Goal: Task Accomplishment & Management: Complete application form

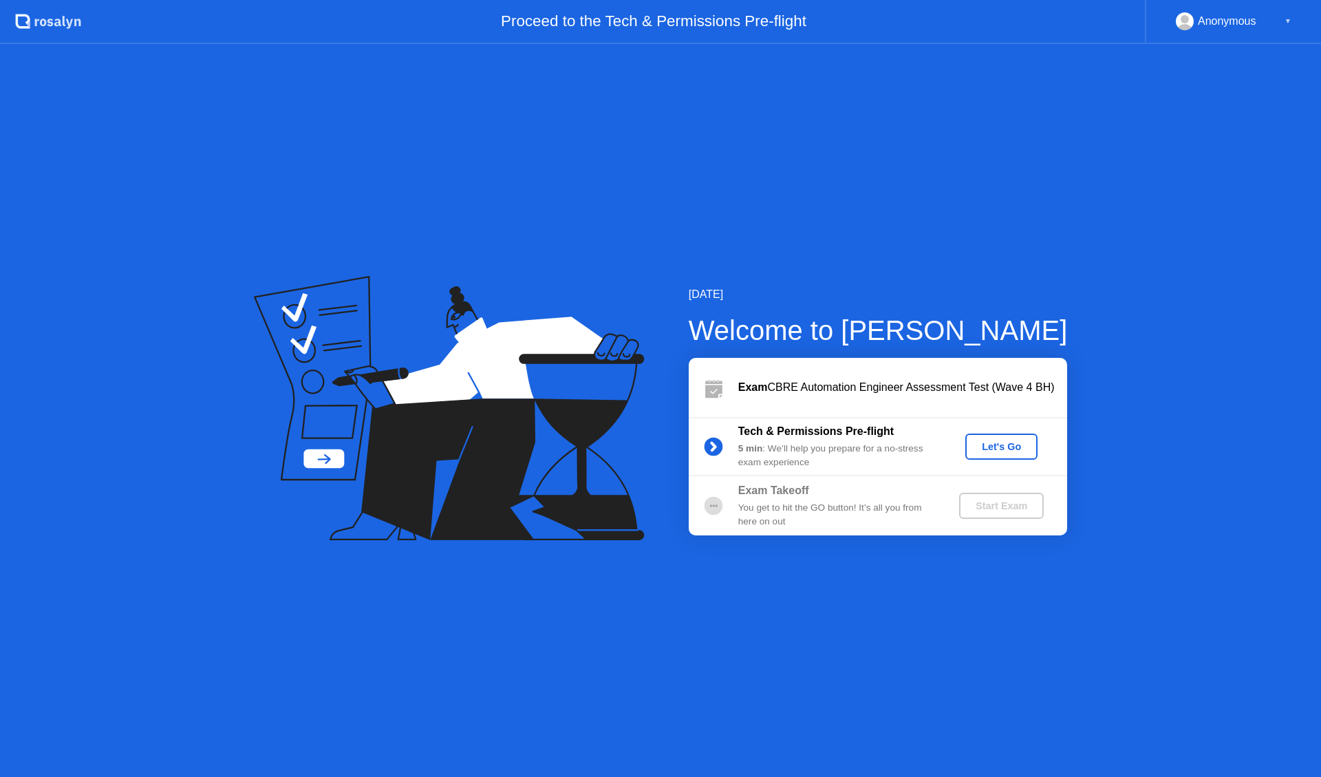
click at [1027, 441] on div "Let's Go" at bounding box center [1001, 446] width 61 height 11
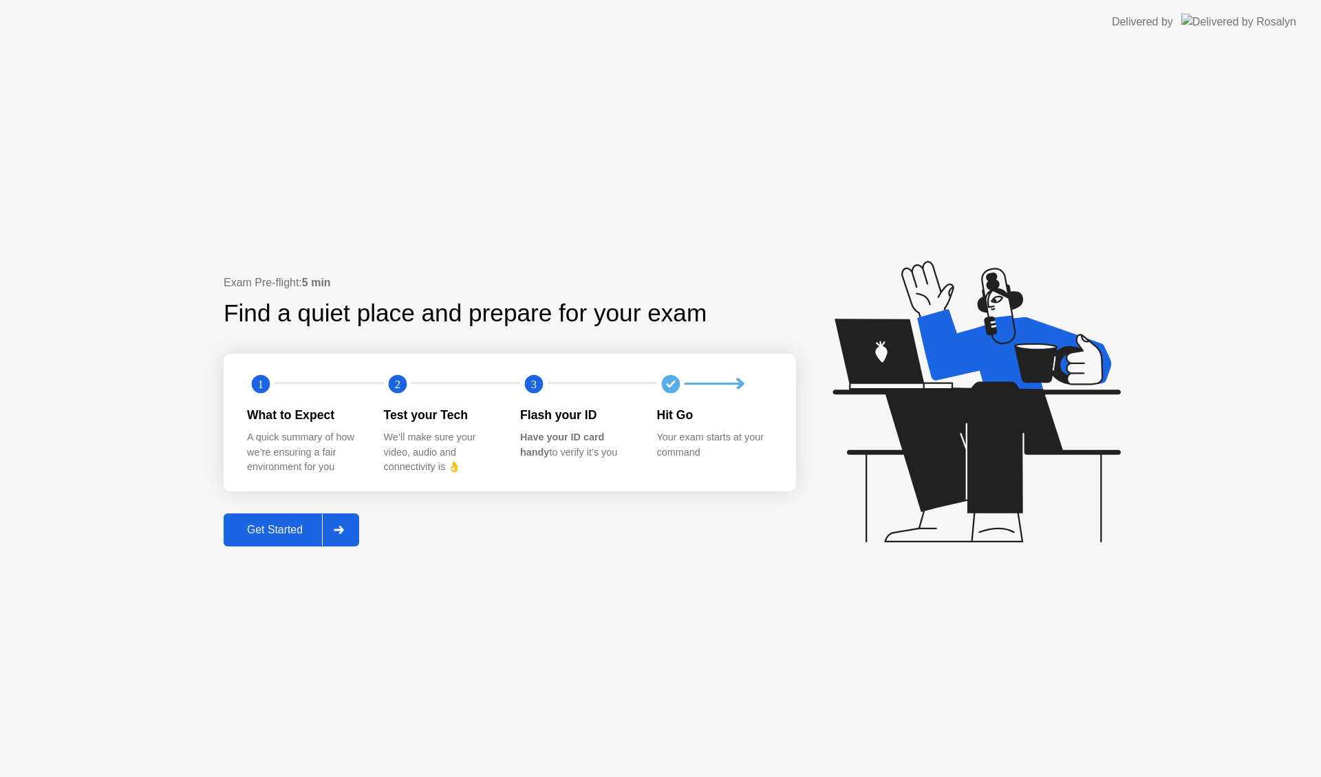
click at [283, 536] on div "Get Started" at bounding box center [275, 530] width 94 height 12
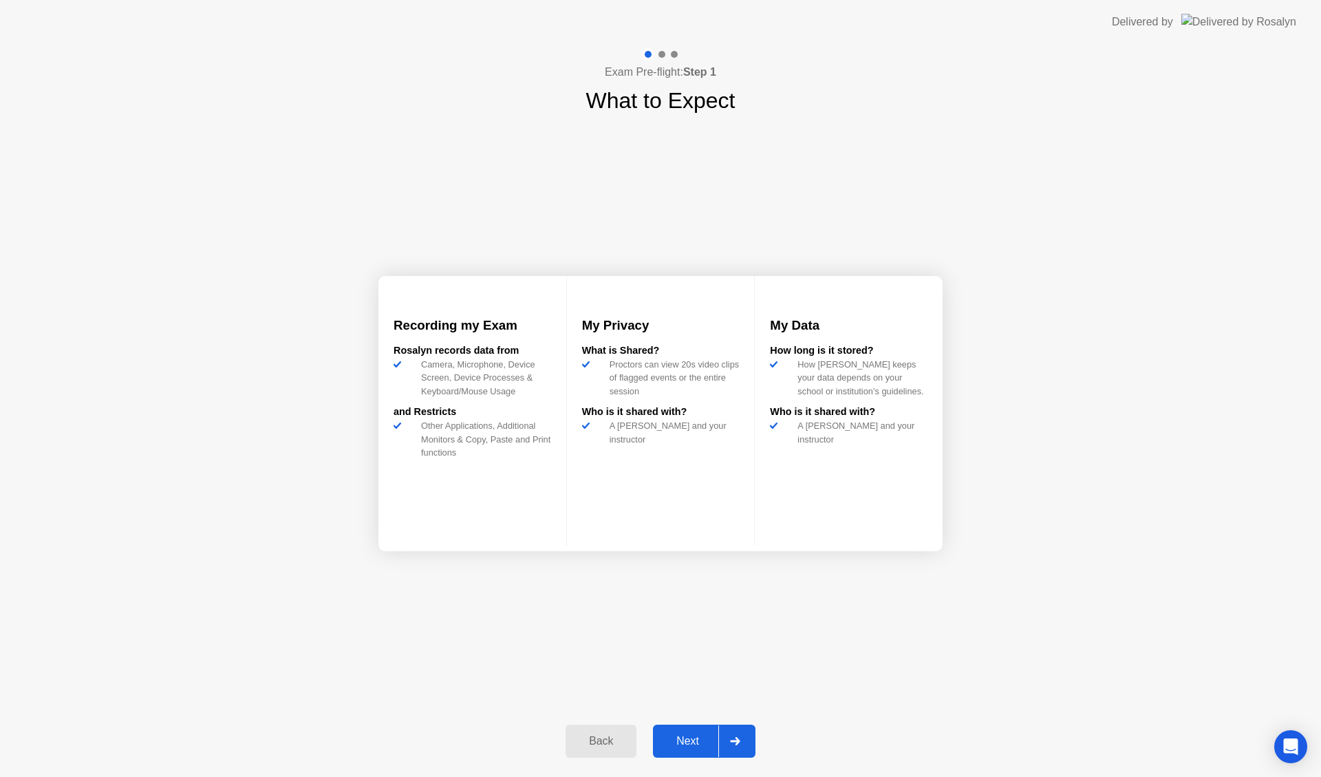
click at [672, 741] on div "Next" at bounding box center [687, 741] width 61 height 12
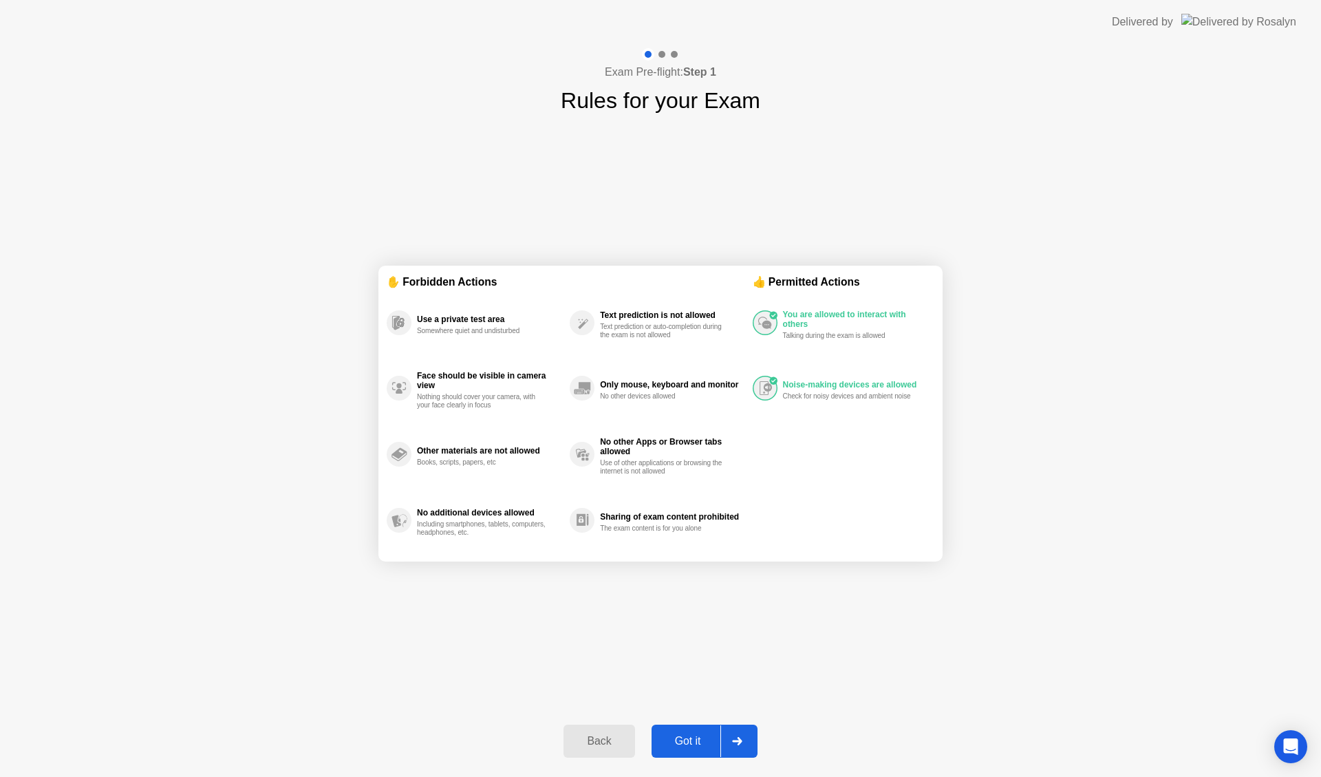
click at [675, 742] on div "Got it" at bounding box center [688, 741] width 65 height 12
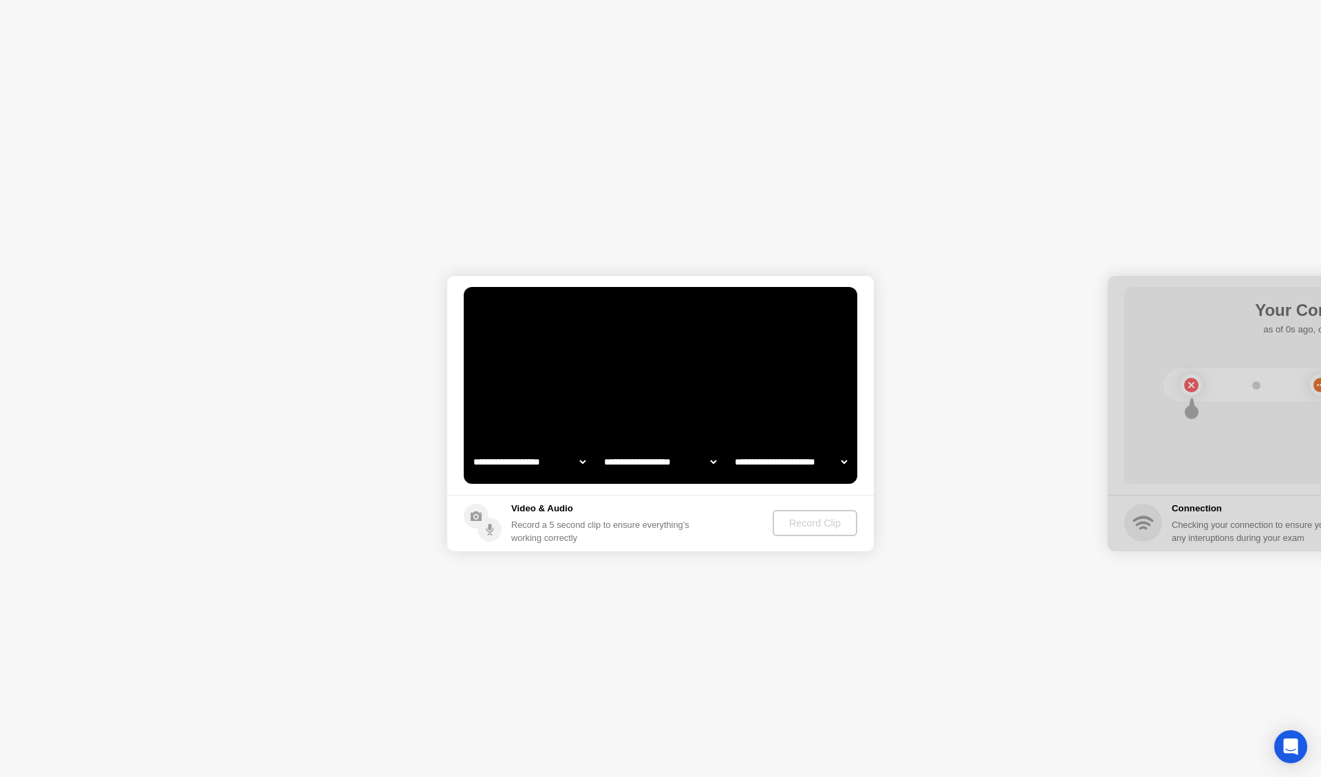
select select "**********"
select select "*******"
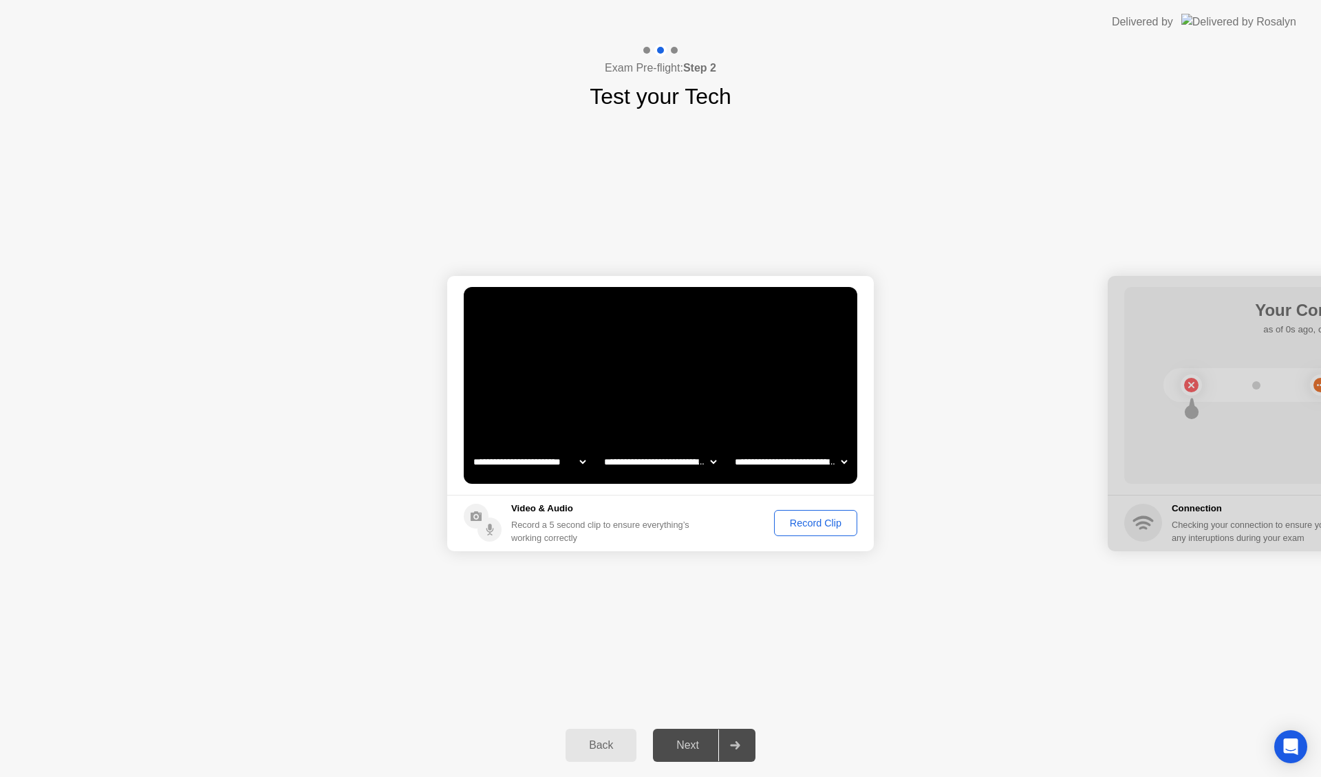
click at [676, 743] on div "Next" at bounding box center [687, 745] width 61 height 12
drag, startPoint x: 676, startPoint y: 743, endPoint x: 816, endPoint y: 520, distance: 263.4
click at [816, 520] on div "**********" at bounding box center [660, 410] width 1321 height 733
click at [816, 520] on div "Record Clip" at bounding box center [816, 522] width 74 height 11
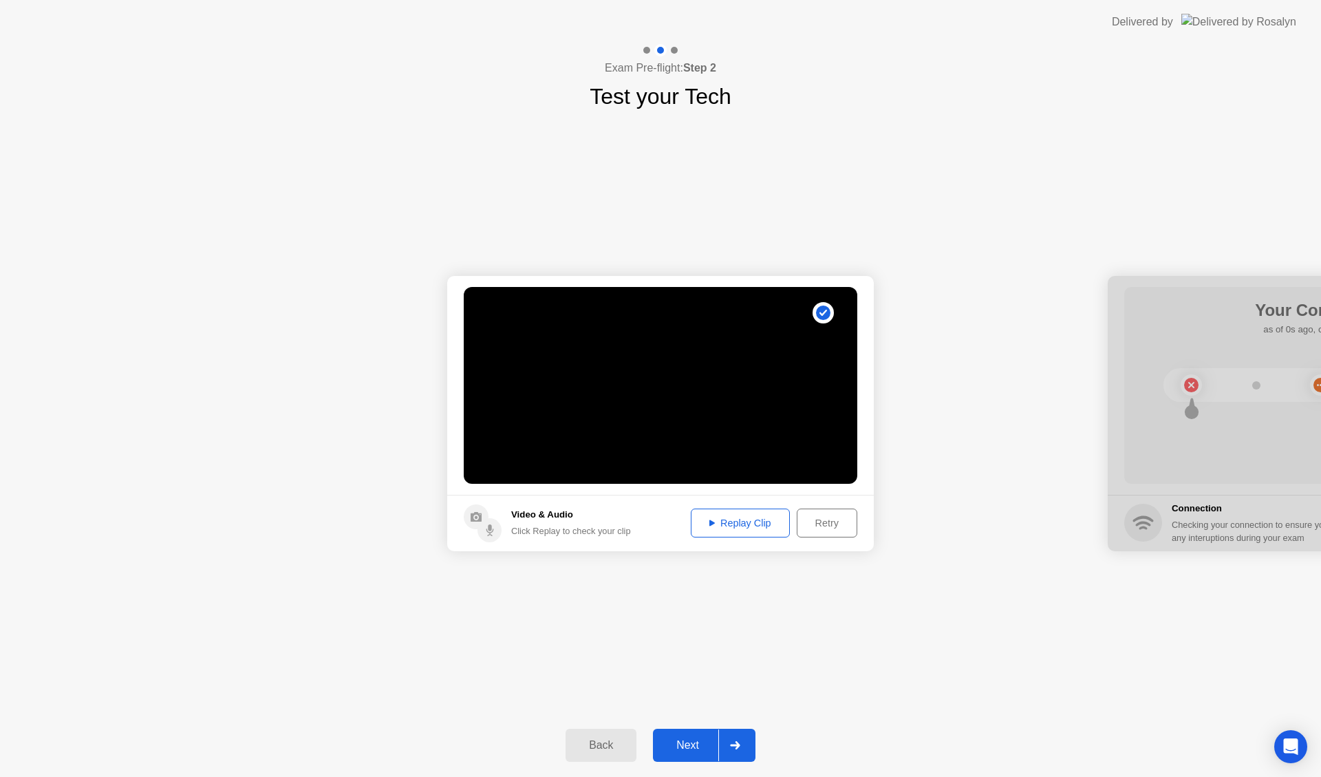
click at [677, 742] on div "Next" at bounding box center [687, 745] width 61 height 12
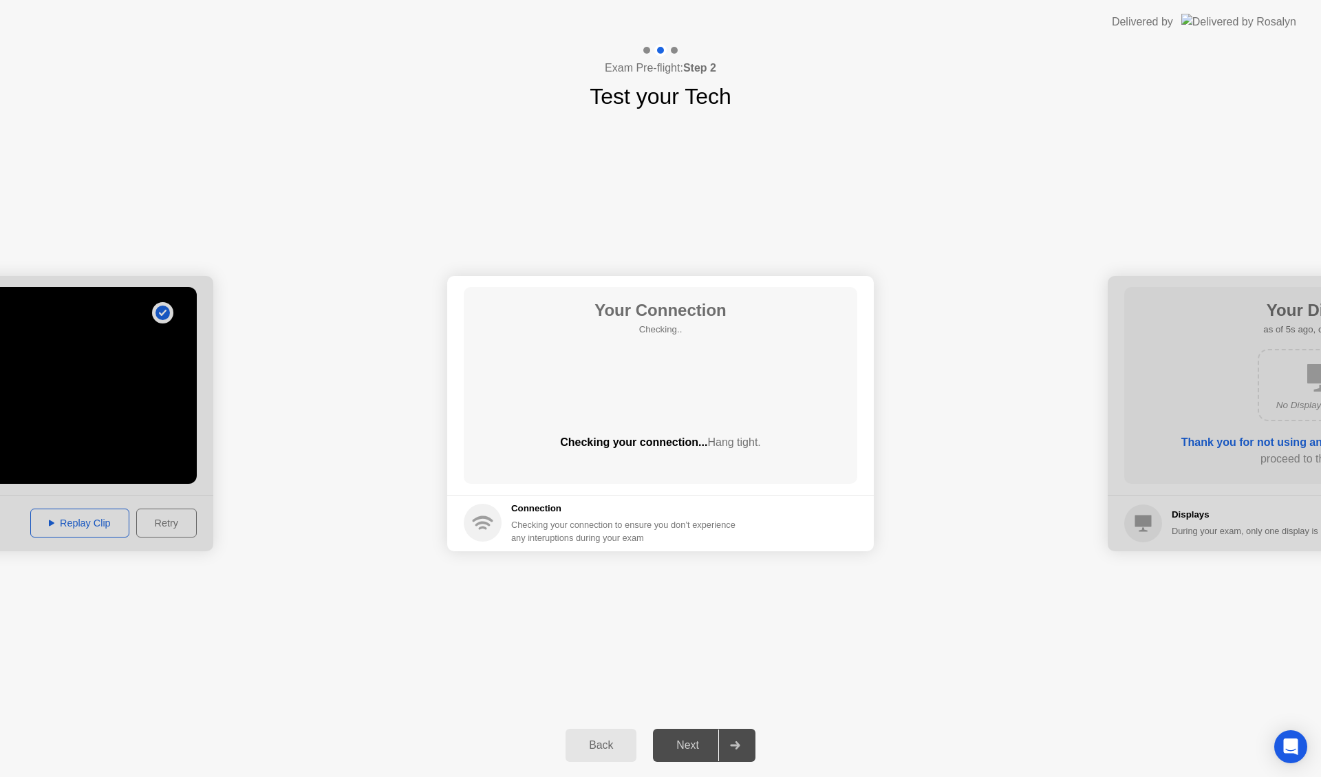
click at [677, 742] on div "Next" at bounding box center [687, 745] width 61 height 12
click at [678, 742] on div "Next" at bounding box center [687, 745] width 61 height 12
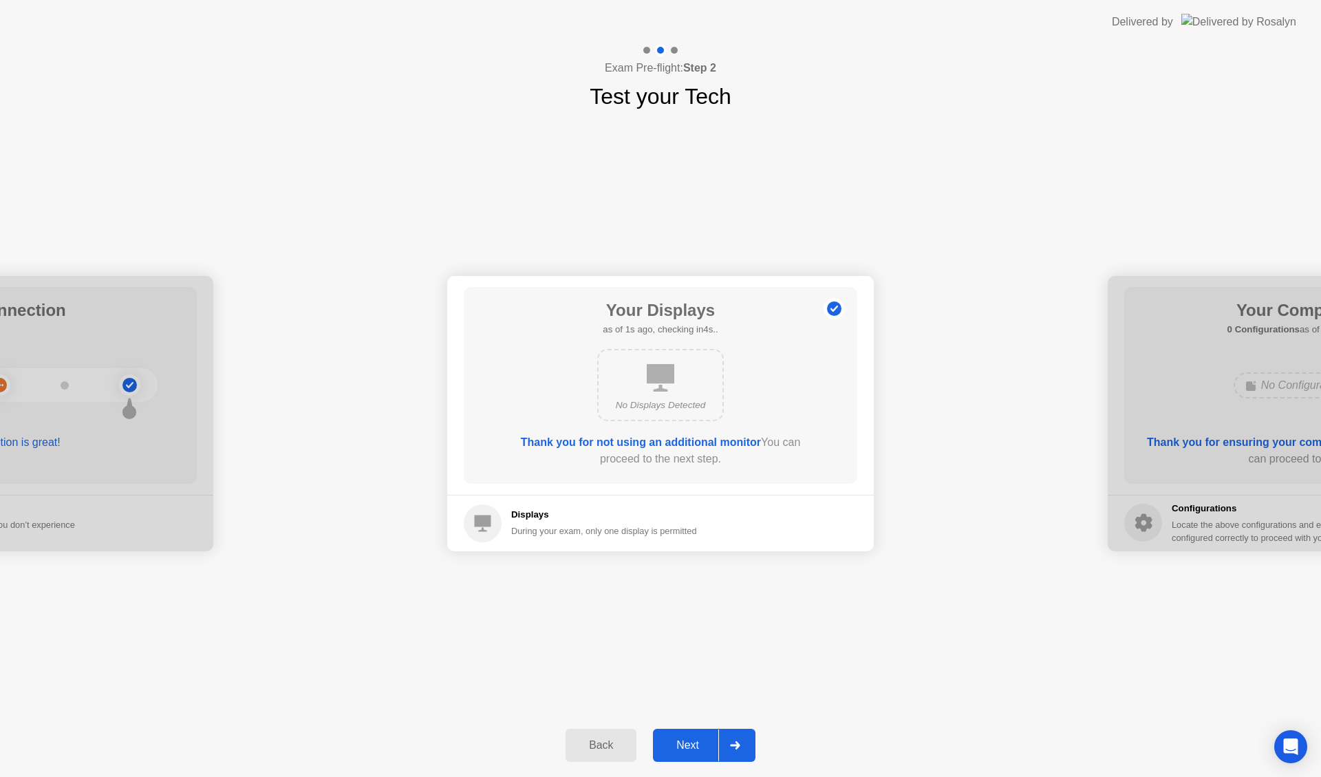
click at [678, 742] on div "Next" at bounding box center [687, 745] width 61 height 12
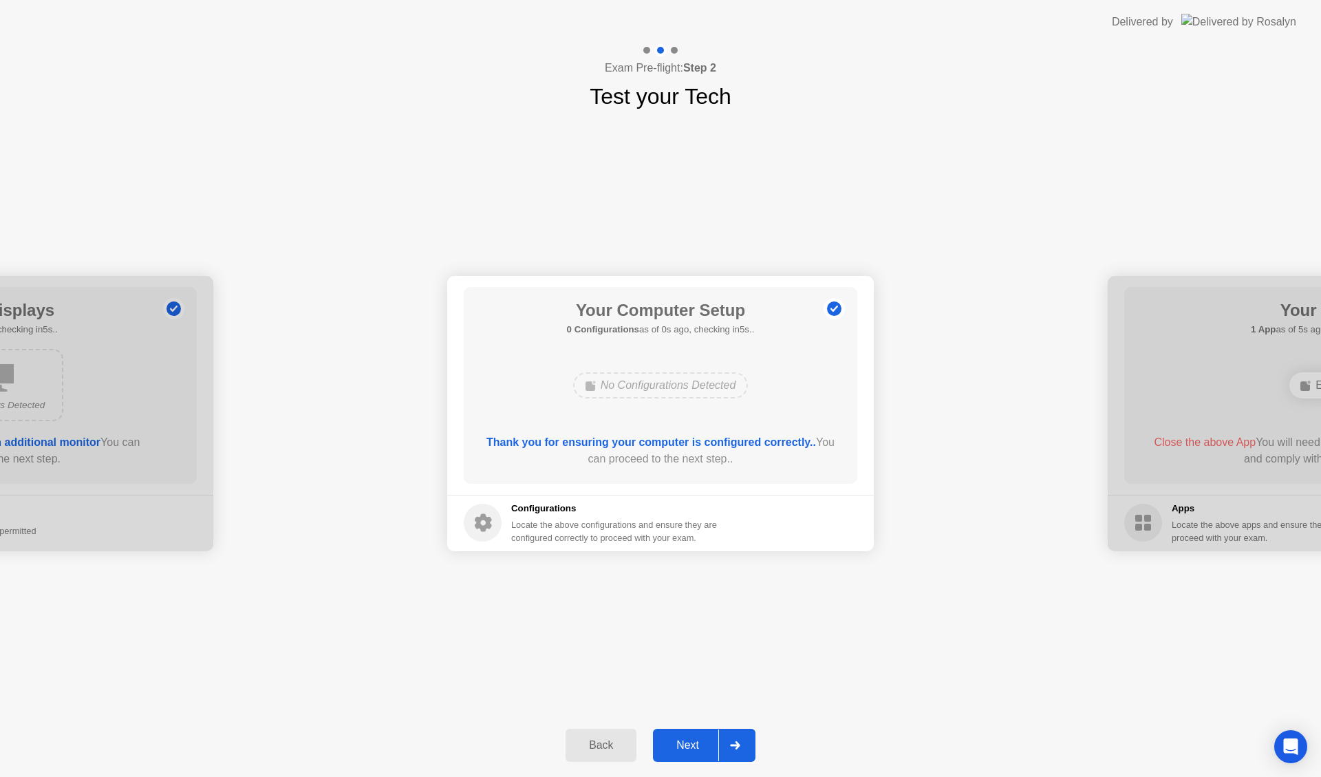
click at [678, 745] on div "Next" at bounding box center [687, 745] width 61 height 12
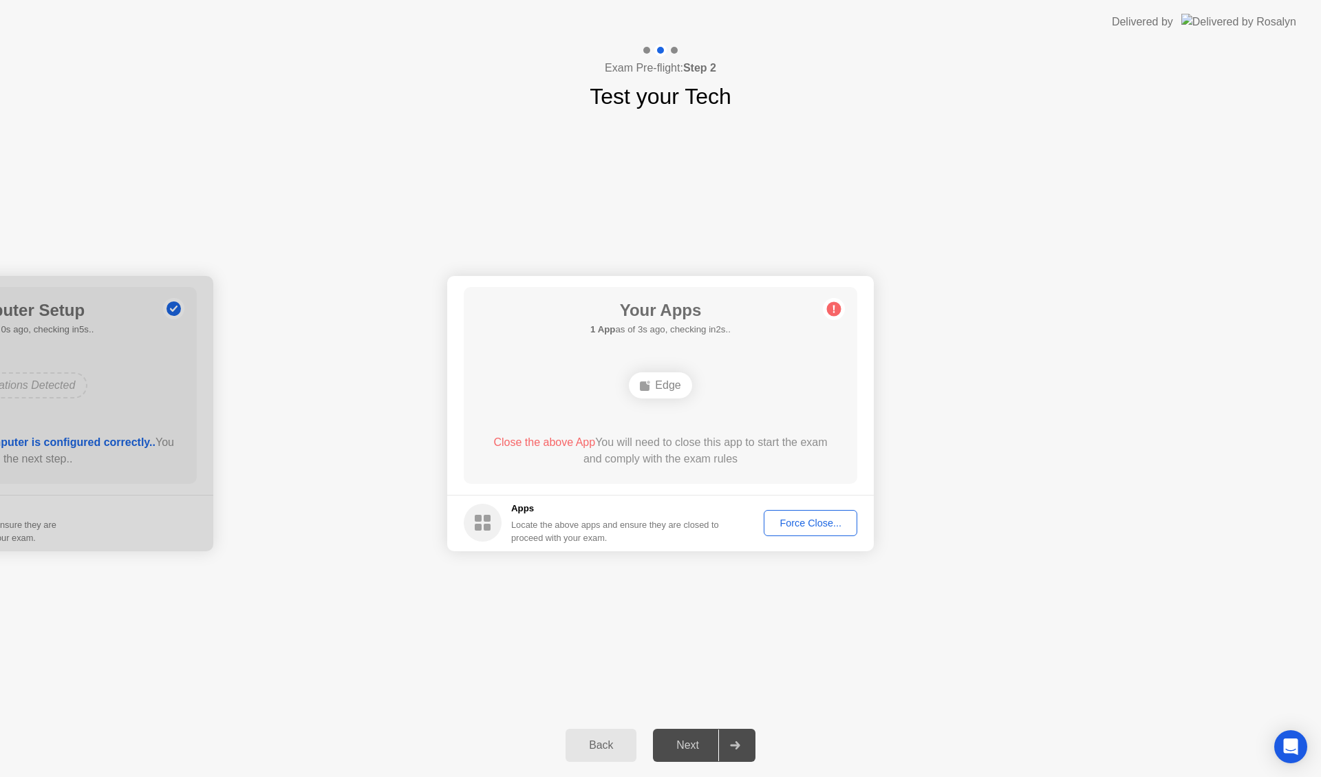
click at [801, 524] on div "Force Close..." at bounding box center [811, 522] width 84 height 11
click at [600, 761] on button "Back" at bounding box center [601, 745] width 71 height 33
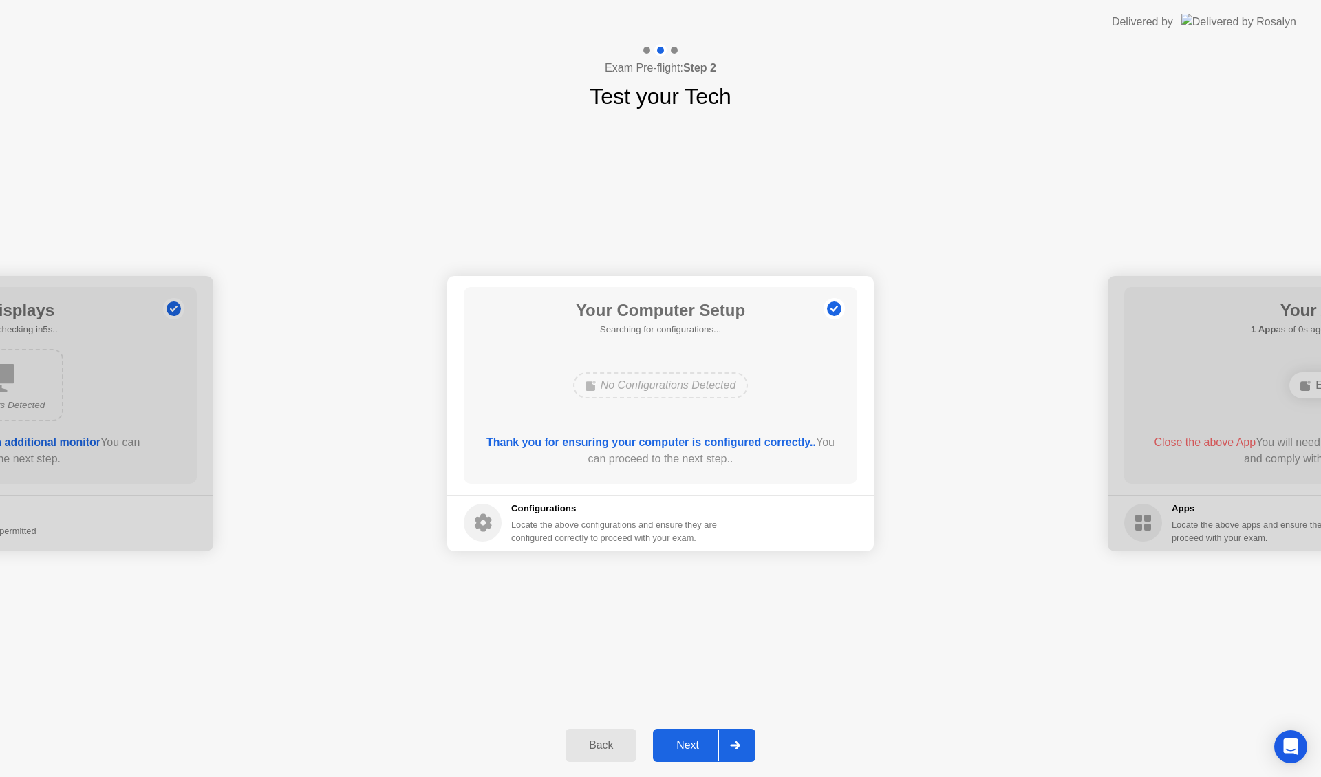
click at [704, 739] on div "Next" at bounding box center [687, 745] width 61 height 12
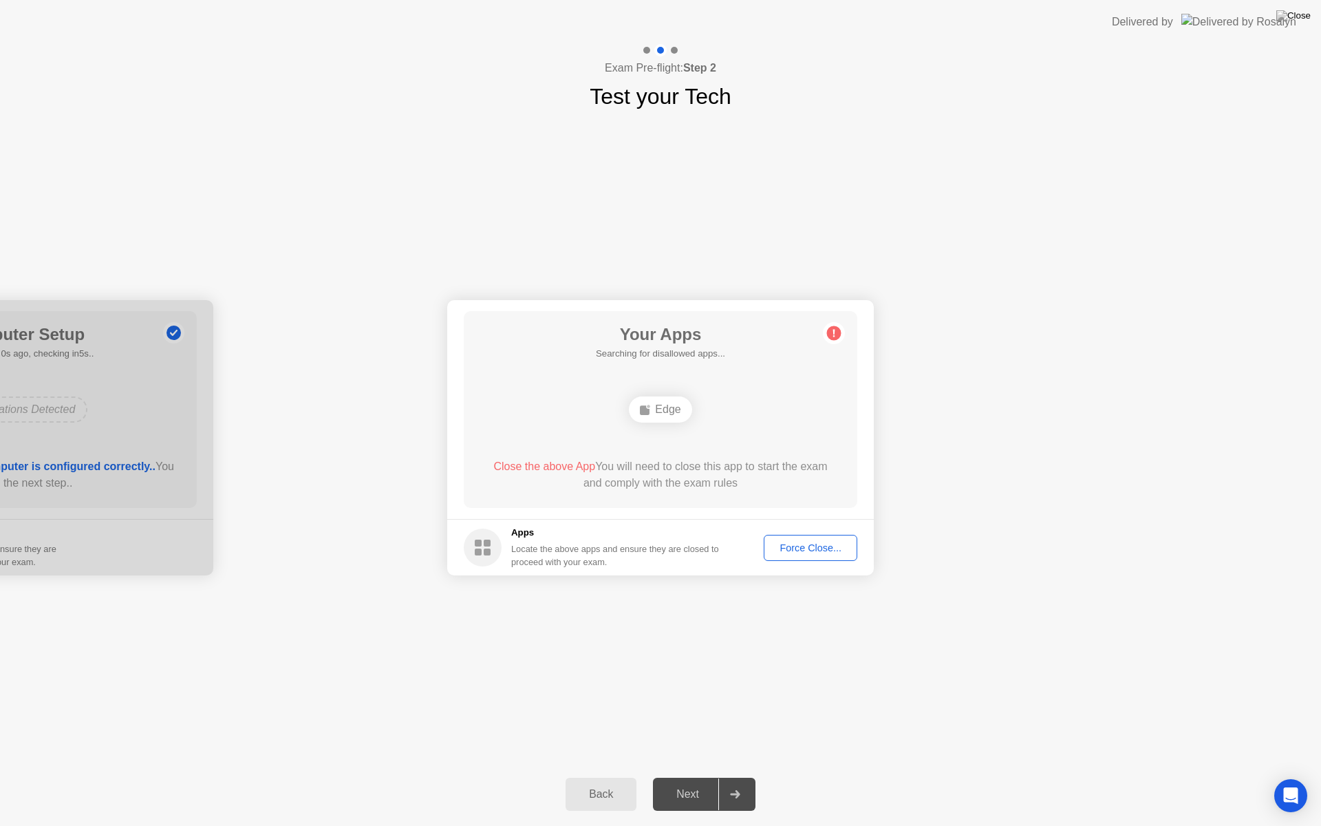
click at [699, 776] on div "Back Next" at bounding box center [660, 793] width 1321 height 63
click at [790, 553] on div "Force Close..." at bounding box center [811, 547] width 84 height 11
click at [796, 542] on div "Force Close..." at bounding box center [811, 547] width 84 height 11
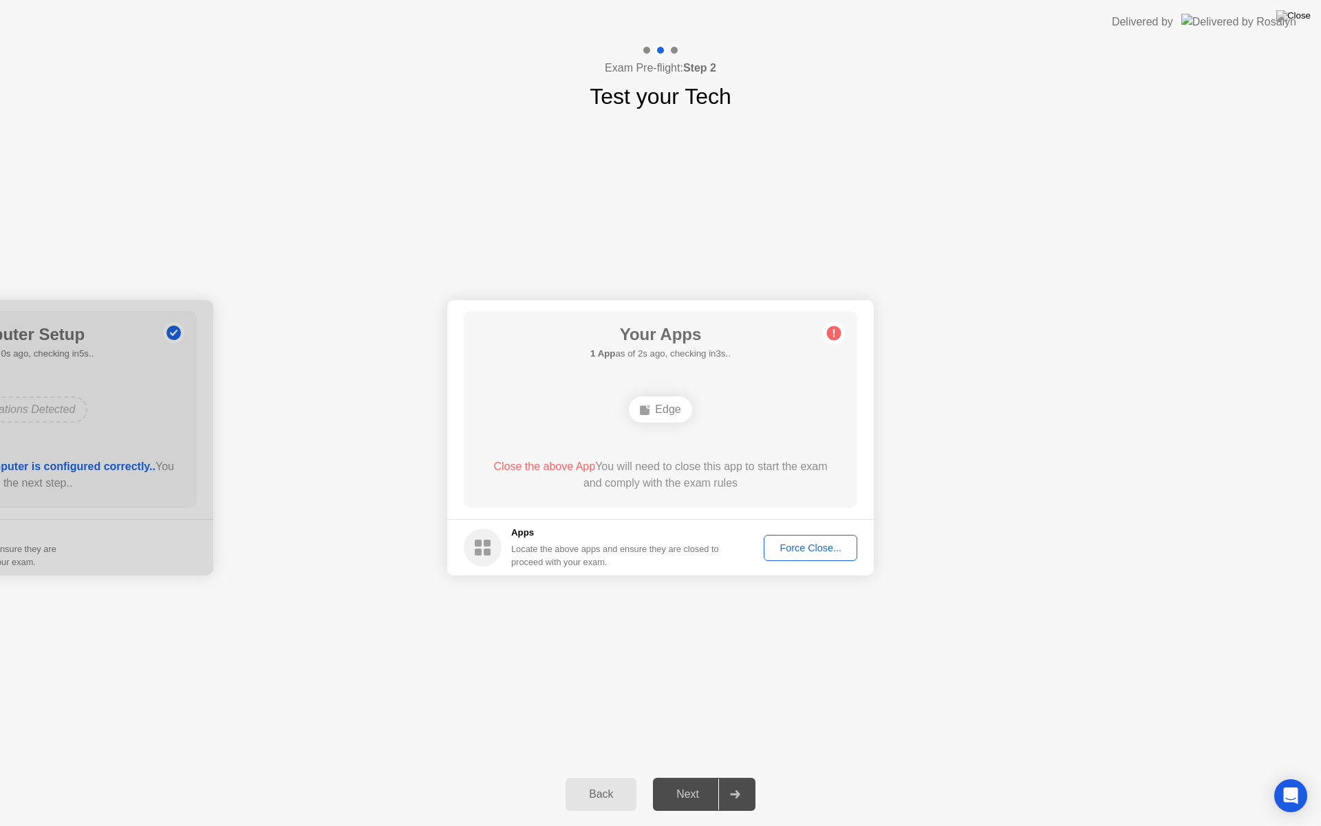
click at [660, 414] on div "Edge" at bounding box center [660, 409] width 63 height 26
click at [836, 329] on circle at bounding box center [834, 333] width 14 height 14
click at [786, 547] on div "Force Close..." at bounding box center [811, 547] width 84 height 11
click at [786, 776] on div at bounding box center [660, 826] width 1321 height 0
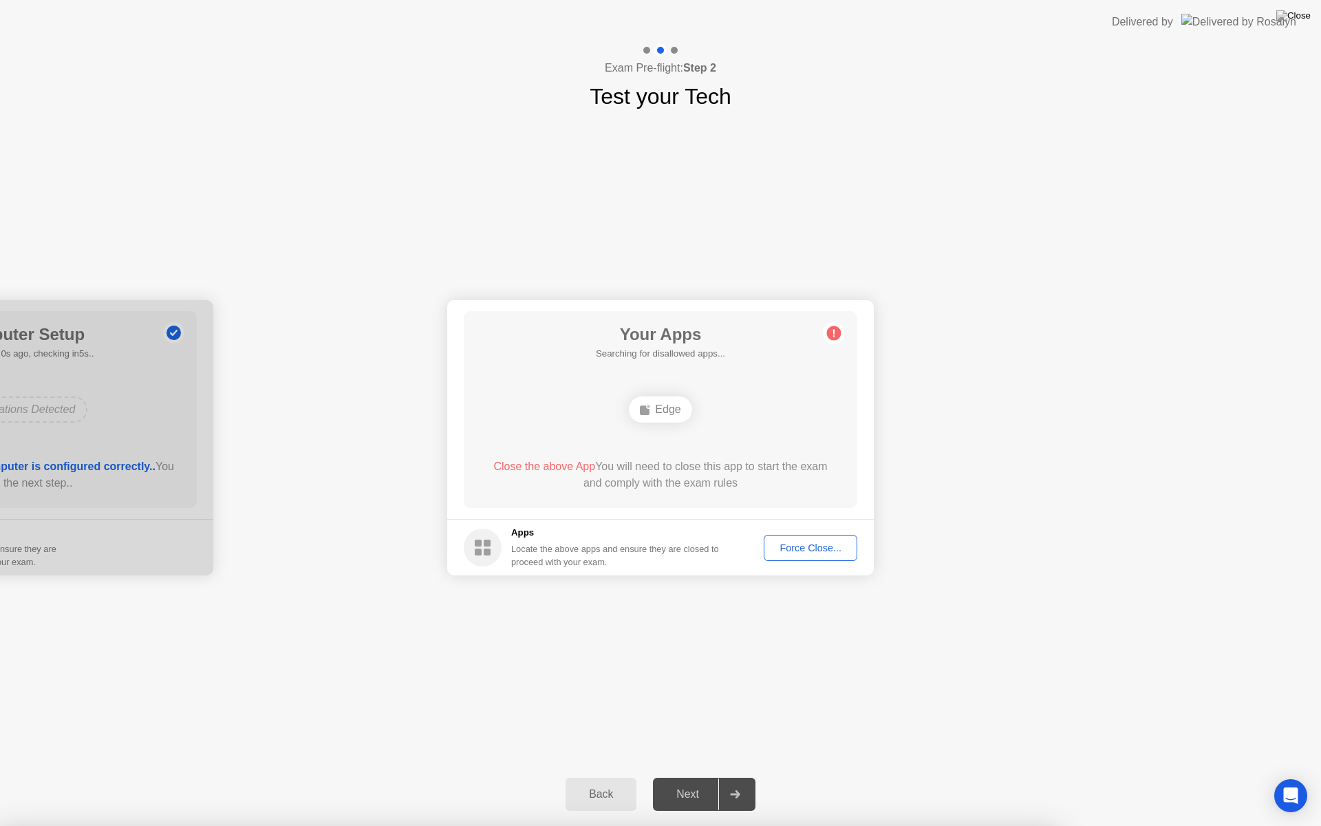
drag, startPoint x: 786, startPoint y: 547, endPoint x: 700, endPoint y: 491, distance: 102.5
click at [795, 544] on div "Force Close..." at bounding box center [811, 547] width 84 height 11
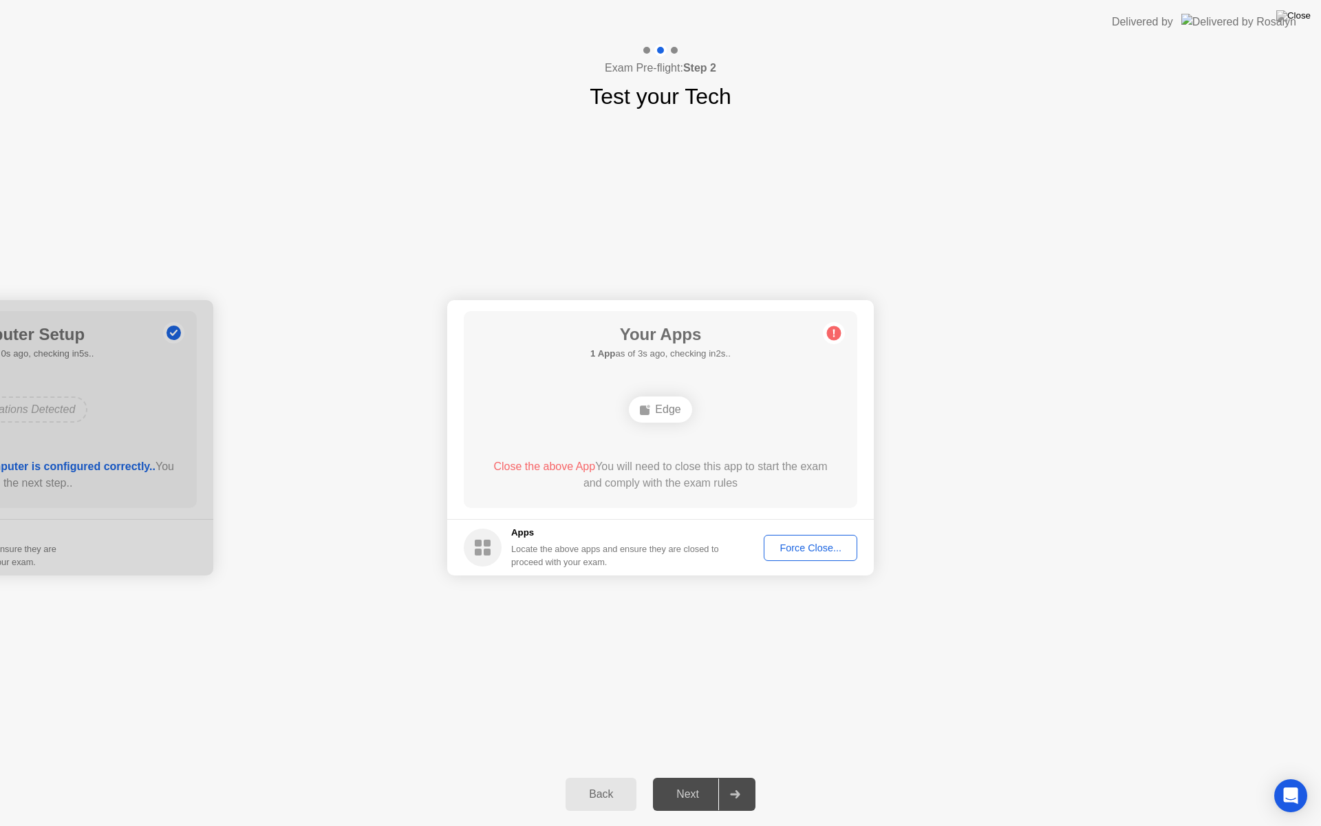
click at [696, 776] on div "Next" at bounding box center [687, 794] width 61 height 12
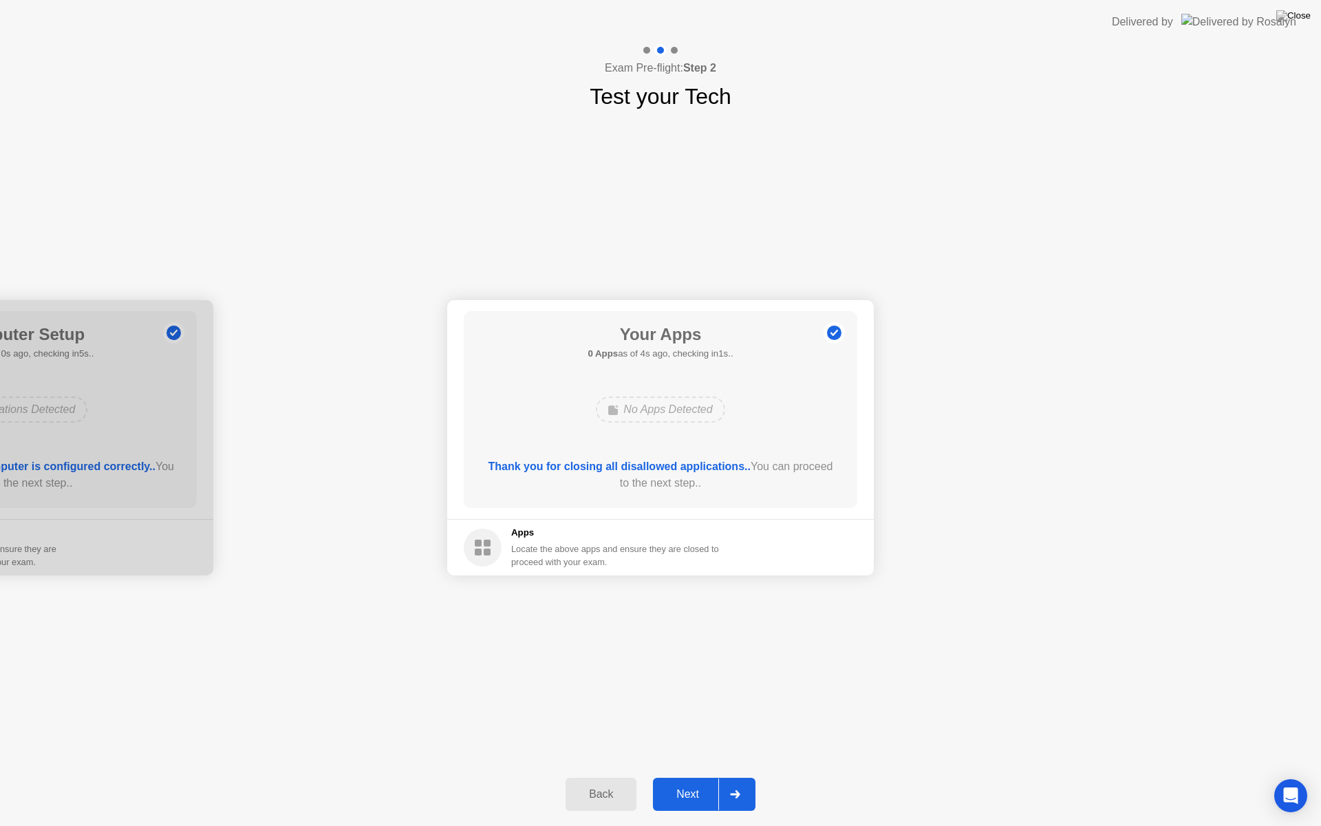
click at [688, 776] on div "Next" at bounding box center [687, 794] width 61 height 12
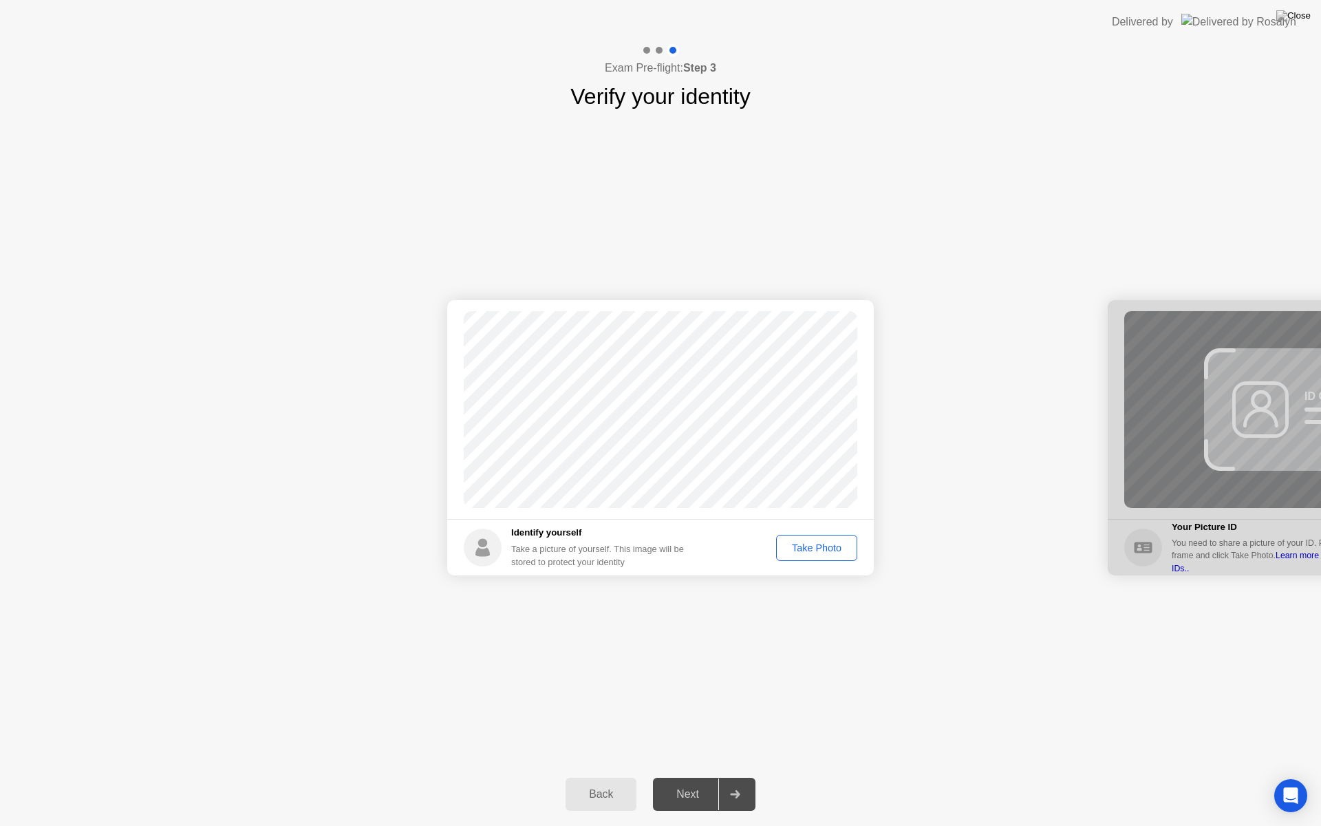
click at [812, 543] on div "Take Photo" at bounding box center [817, 547] width 72 height 11
click at [841, 549] on div "Retake" at bounding box center [826, 547] width 54 height 11
click at [841, 549] on div "Take Photo" at bounding box center [817, 547] width 72 height 11
click at [688, 776] on div "Next" at bounding box center [687, 794] width 61 height 12
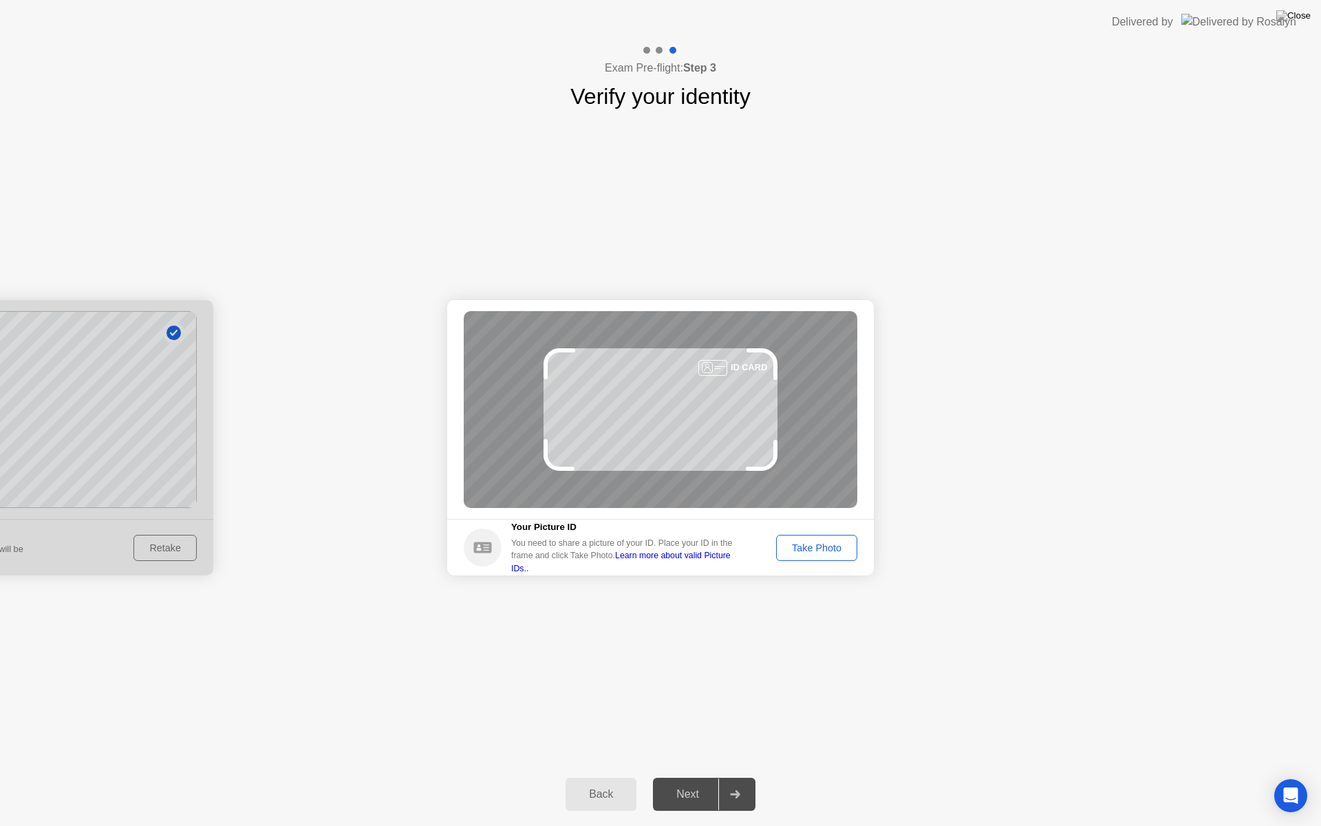
click at [828, 553] on div "Take Photo" at bounding box center [817, 547] width 72 height 11
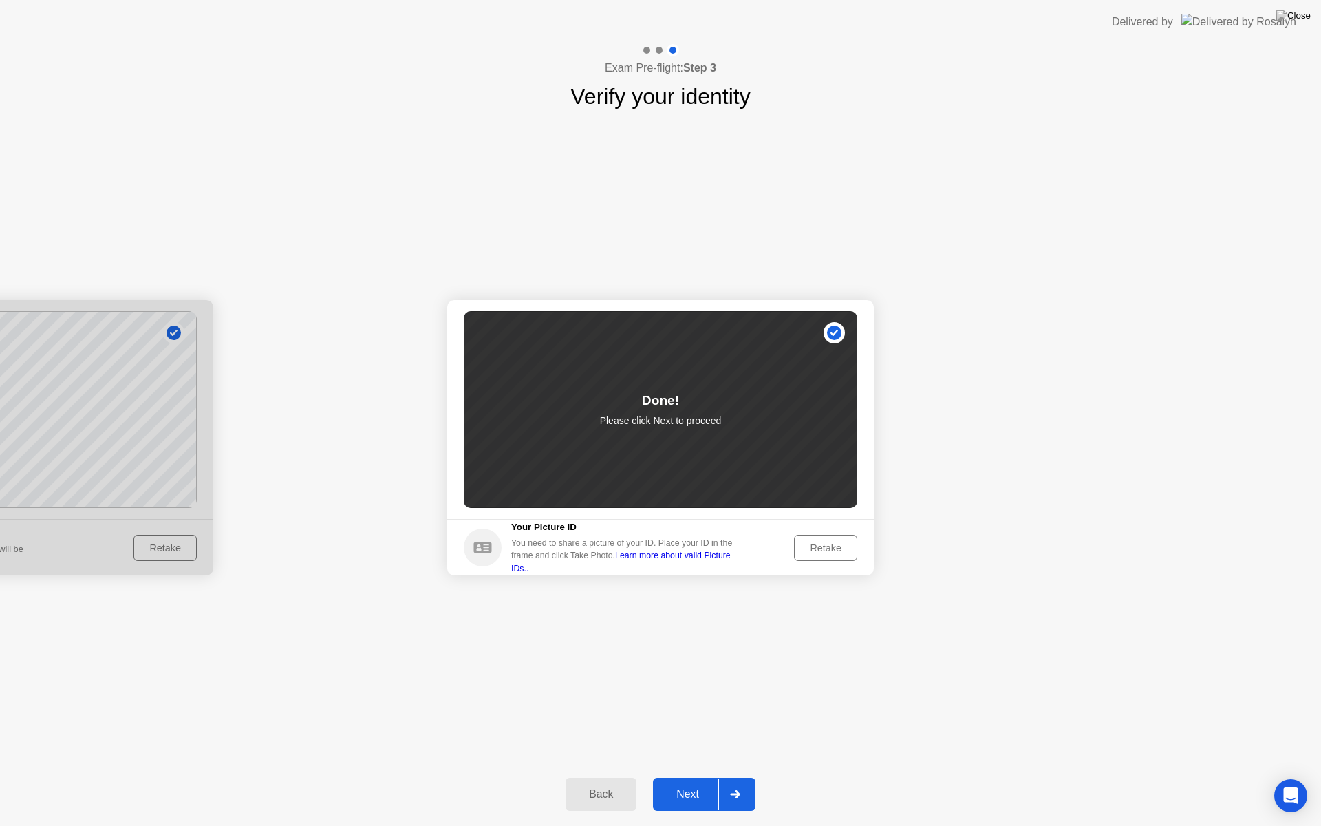
click at [679, 776] on div "Next" at bounding box center [687, 794] width 61 height 12
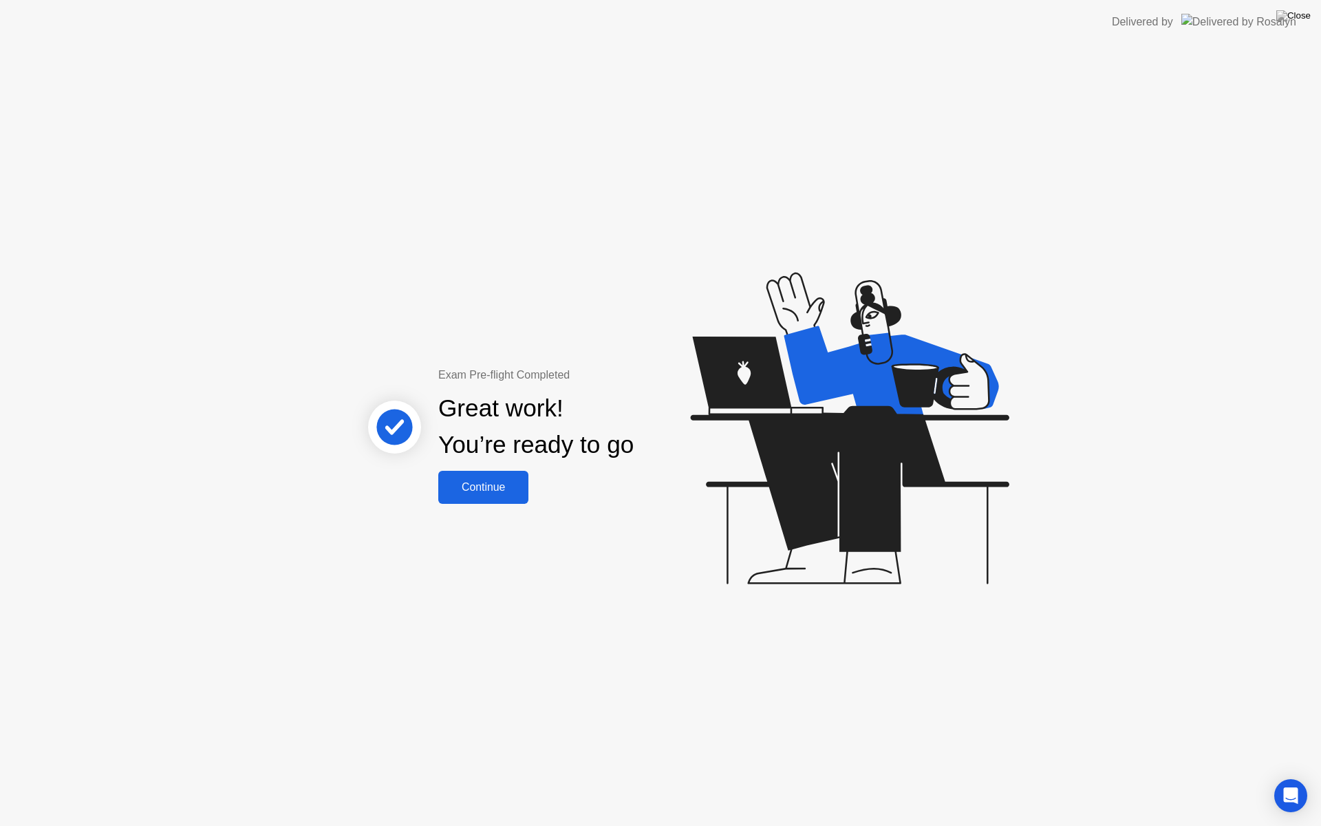
click at [513, 502] on button "Continue" at bounding box center [483, 487] width 90 height 33
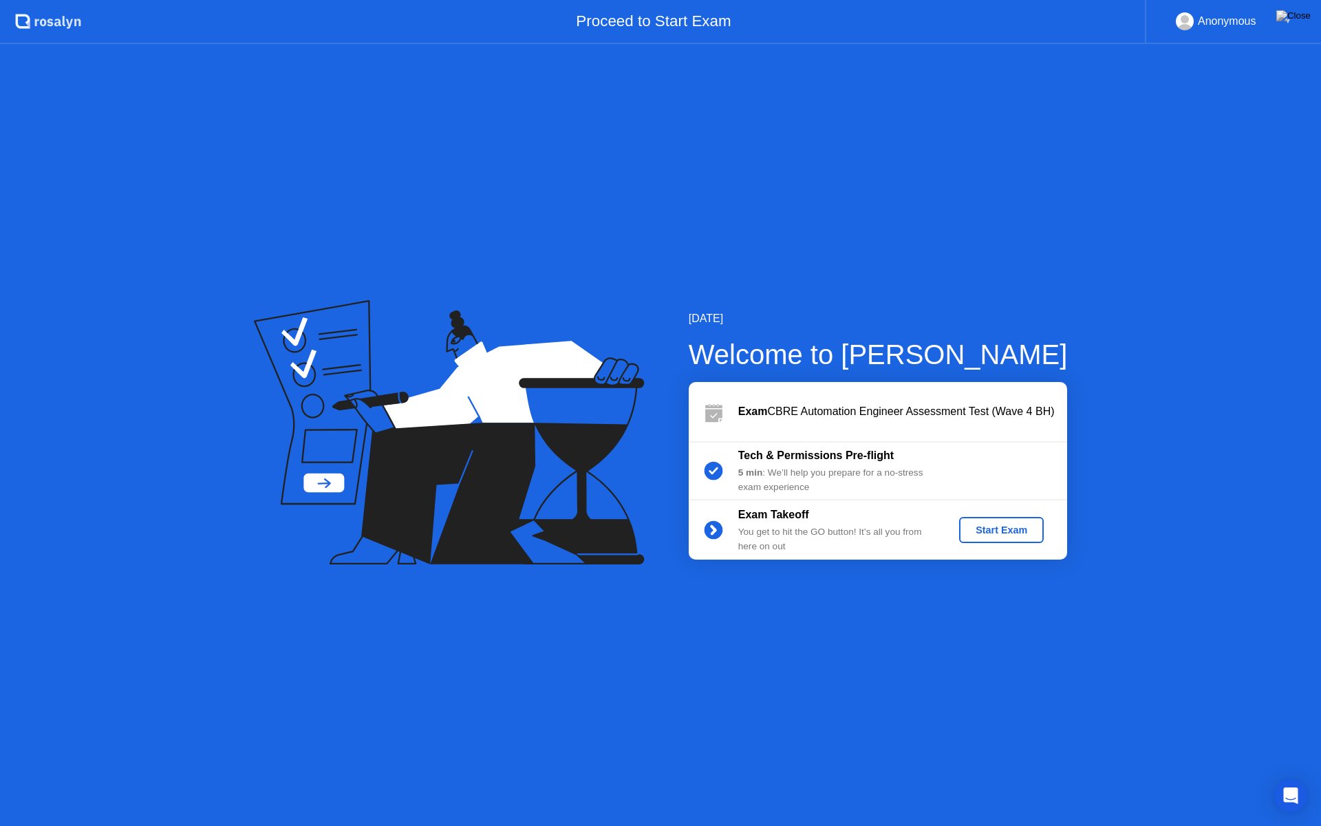
click at [998, 526] on div "Start Exam" at bounding box center [1002, 529] width 74 height 11
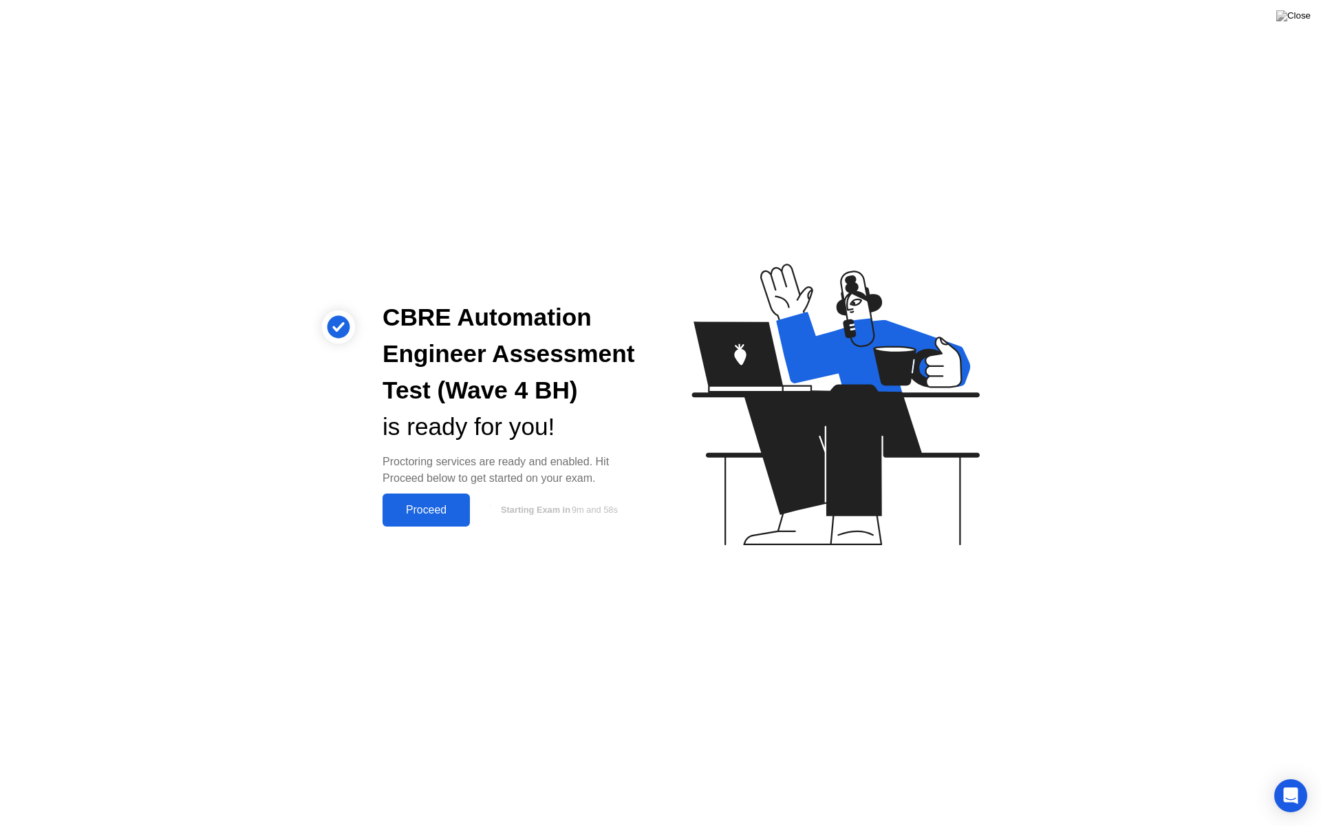
click at [423, 513] on div "Proceed" at bounding box center [426, 510] width 79 height 12
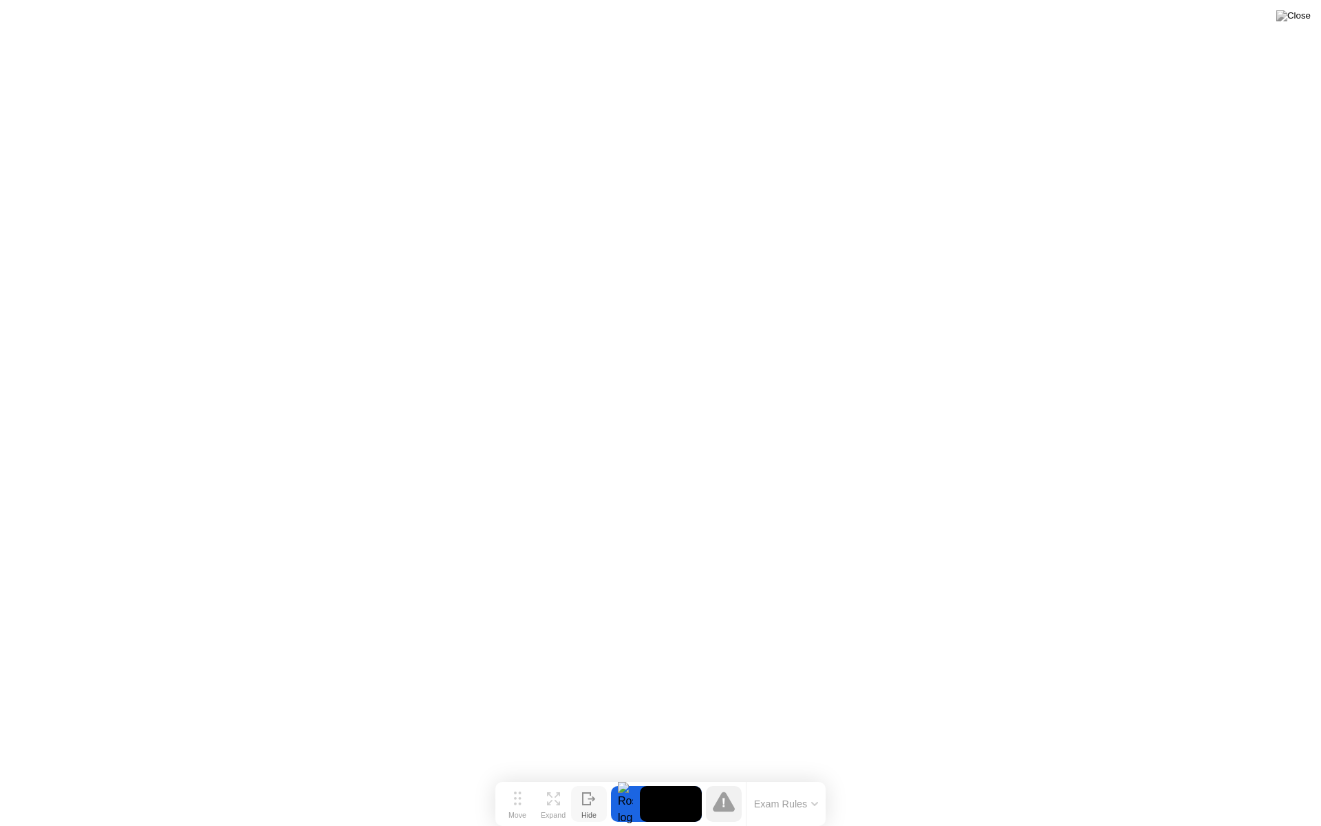
click at [590, 776] on div "Hide" at bounding box center [588, 815] width 15 height 8
click at [1301, 14] on img at bounding box center [1293, 15] width 34 height 11
